Goal: Communication & Community: Participate in discussion

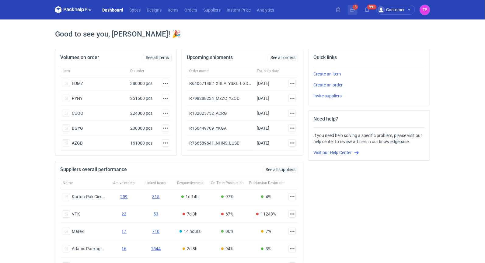
click at [355, 11] on icon at bounding box center [352, 9] width 5 height 5
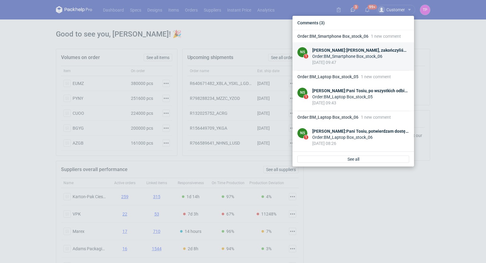
click at [353, 58] on div "Order : BM_Smartphone Box_stock_06" at bounding box center [360, 56] width 97 height 6
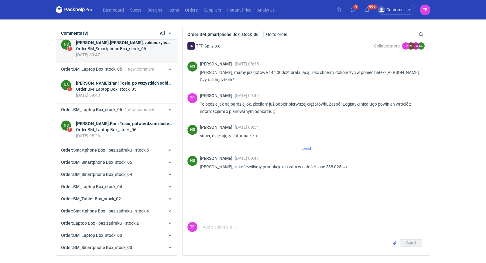
scroll to position [12, 0]
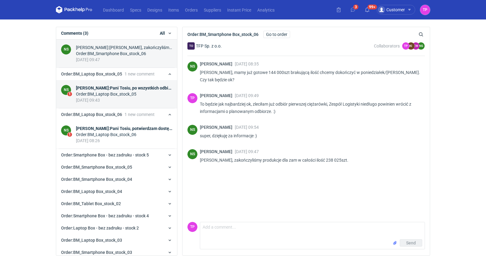
click at [130, 91] on div "Order : BM_Laptop Box_stock_05" at bounding box center [124, 94] width 96 height 6
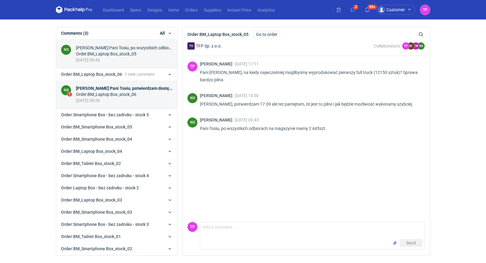
click at [140, 98] on div "[DATE] 08:26" at bounding box center [124, 100] width 96 height 6
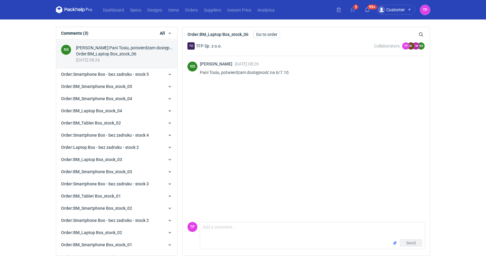
scroll to position [52, 0]
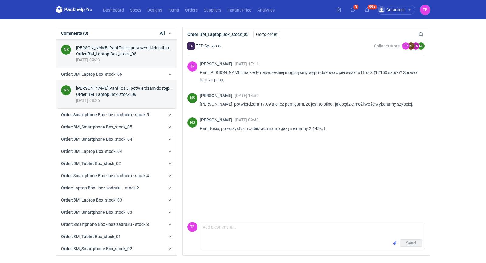
click at [137, 89] on div "[PERSON_NAME] : [PERSON_NAME], potwierdzam dostępność na 6/7.10." at bounding box center [124, 88] width 96 height 6
